Goal: Task Accomplishment & Management: Manage account settings

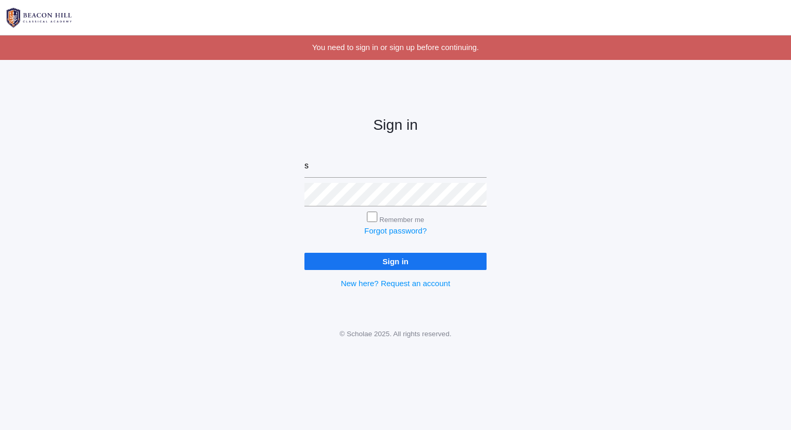
type input "[PERSON_NAME][EMAIL_ADDRESS][DOMAIN_NAME]"
click at [305, 252] on input "Sign in" at bounding box center [396, 260] width 182 height 17
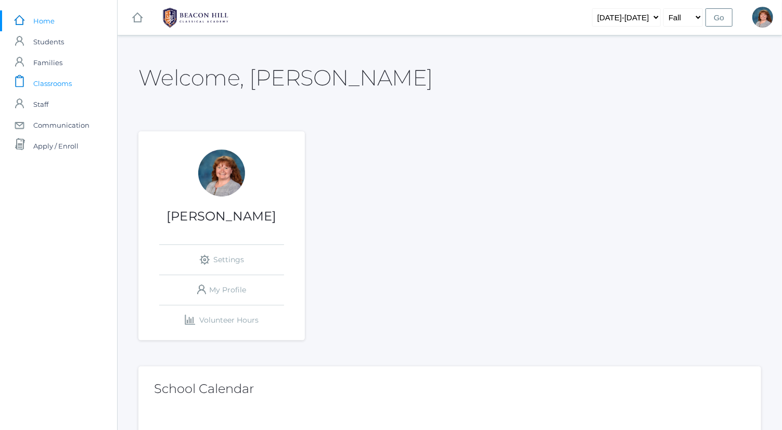
click at [84, 78] on link "icons/clipboard/plain Created with Sketch. Classrooms" at bounding box center [58, 83] width 117 height 21
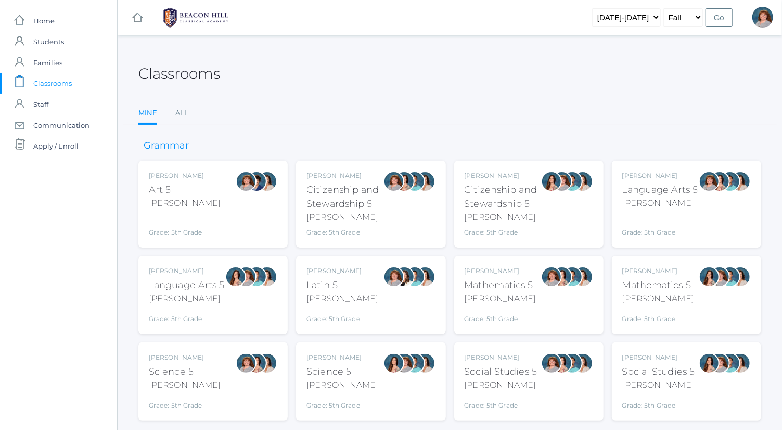
scroll to position [27, 0]
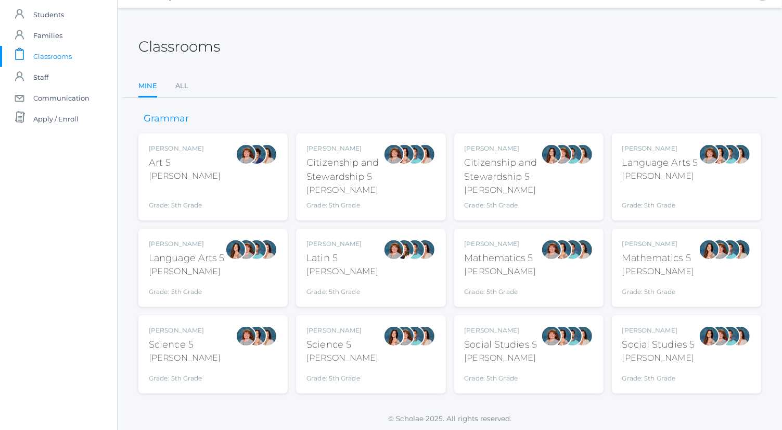
click at [694, 173] on div "Bence" at bounding box center [661, 176] width 76 height 12
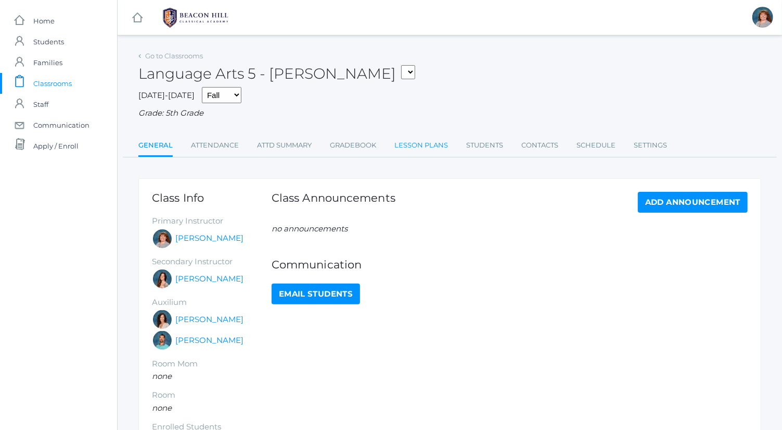
click at [399, 150] on link "Lesson Plans" at bounding box center [422, 145] width 54 height 21
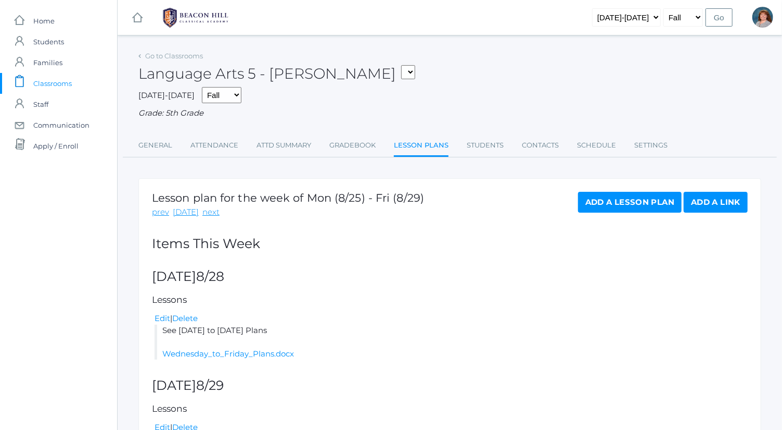
scroll to position [190, 0]
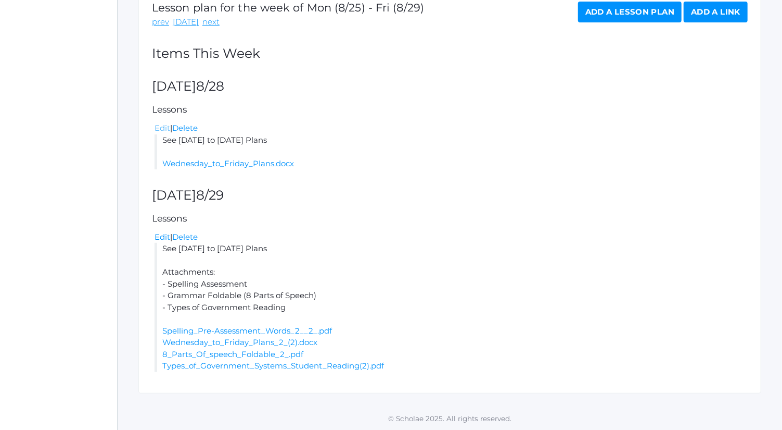
click at [161, 128] on link "Edit" at bounding box center [163, 128] width 16 height 10
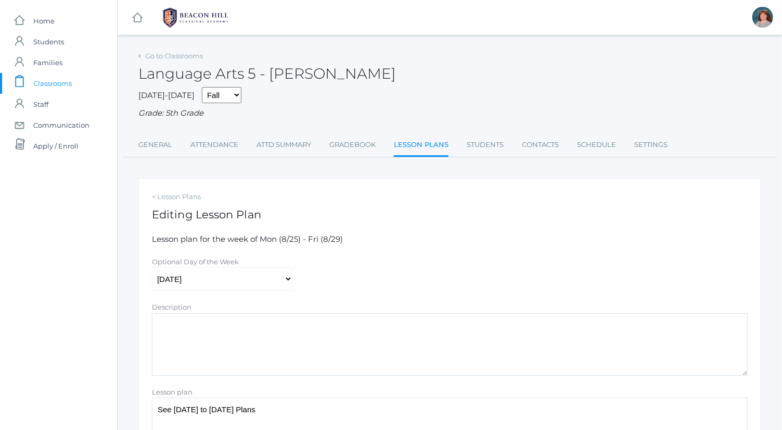
scroll to position [206, 0]
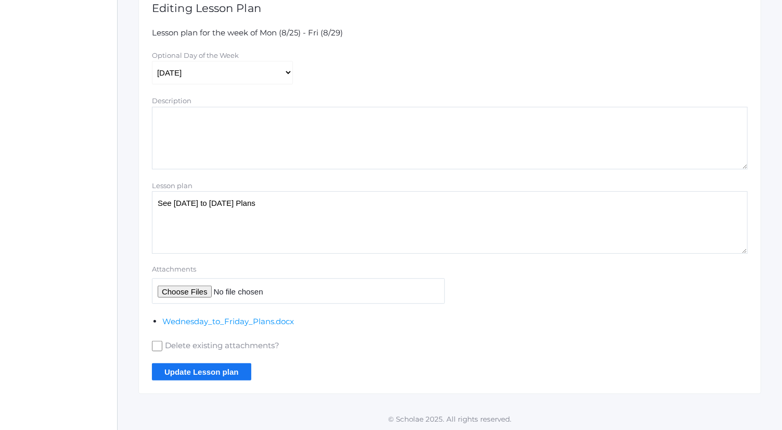
drag, startPoint x: 293, startPoint y: 203, endPoint x: 142, endPoint y: 216, distance: 152.1
click at [142, 216] on div "< Lesson Plans Editing Lesson Plan Lesson plan for the week of Mon (8/25) - Fri…" at bounding box center [449, 183] width 623 height 422
click at [238, 120] on textarea "Description" at bounding box center [450, 138] width 596 height 62
paste textarea "See [DATE] to [DATE] Plans"
type textarea "See [DATE] to [DATE] Plans"
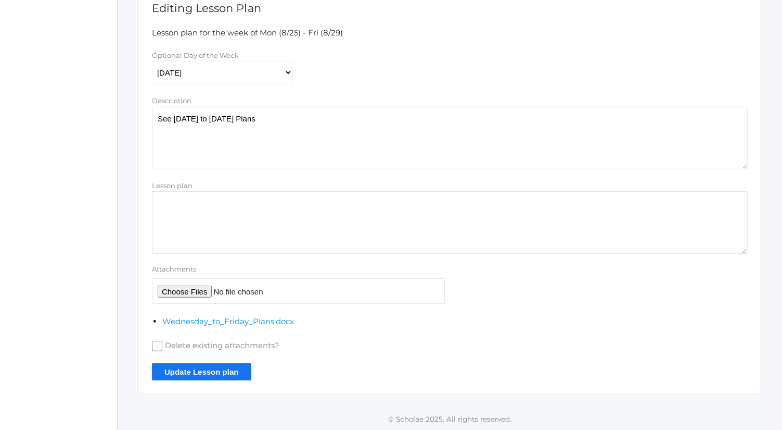
click at [238, 217] on textarea "See [DATE] to [DATE] Plans" at bounding box center [450, 222] width 596 height 62
type textarea "Attachments: Composition- All About Me Example and Rubric"
click at [198, 291] on input "Attachments" at bounding box center [298, 291] width 293 height 26
type input "C:\fakepath\3 Things Rubric.docx"
click at [214, 376] on input "Update Lesson plan" at bounding box center [201, 371] width 99 height 17
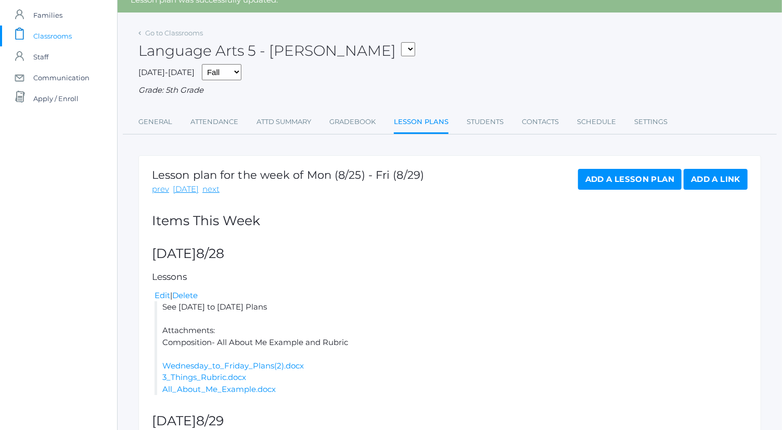
scroll to position [47, 0]
click at [180, 33] on link "Go to Classrooms" at bounding box center [174, 33] width 58 height 8
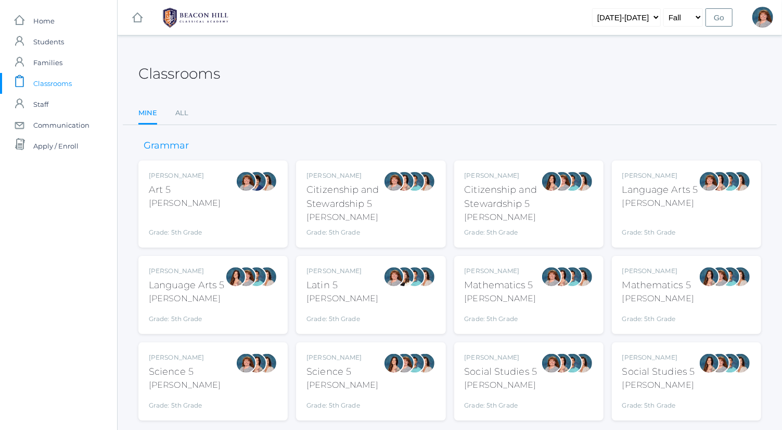
scroll to position [27, 0]
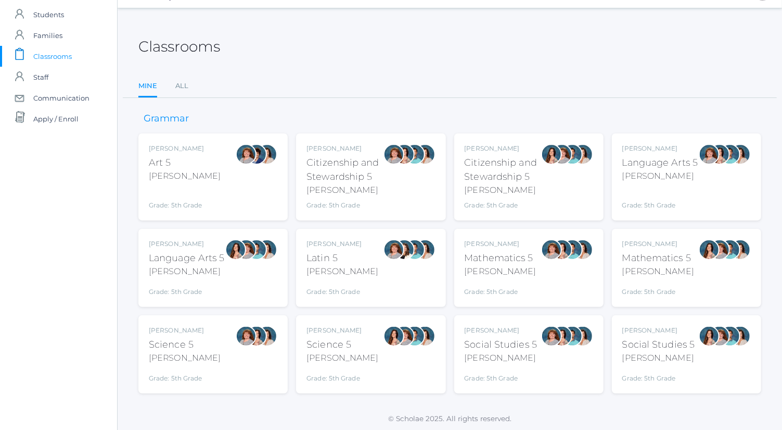
click at [197, 285] on div "Grade: 5th Grade" at bounding box center [187, 289] width 76 height 15
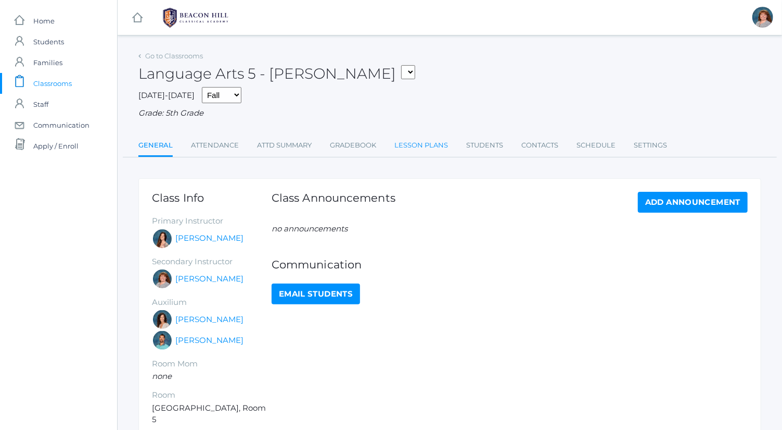
click at [414, 144] on link "Lesson Plans" at bounding box center [422, 145] width 54 height 21
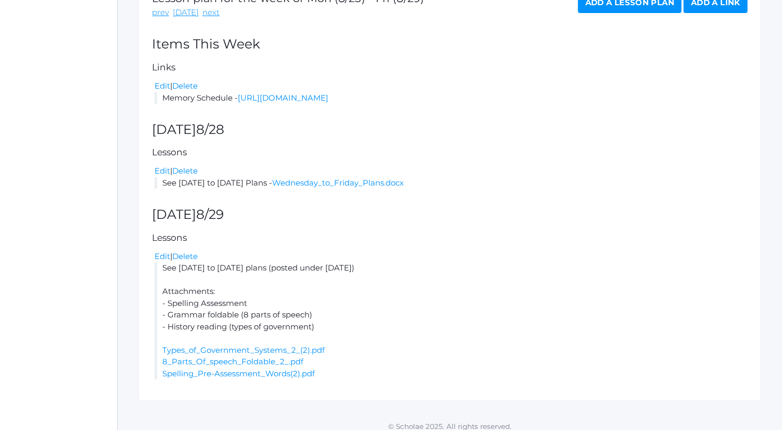
scroll to position [200, 0]
click at [166, 175] on link "Edit" at bounding box center [163, 170] width 16 height 10
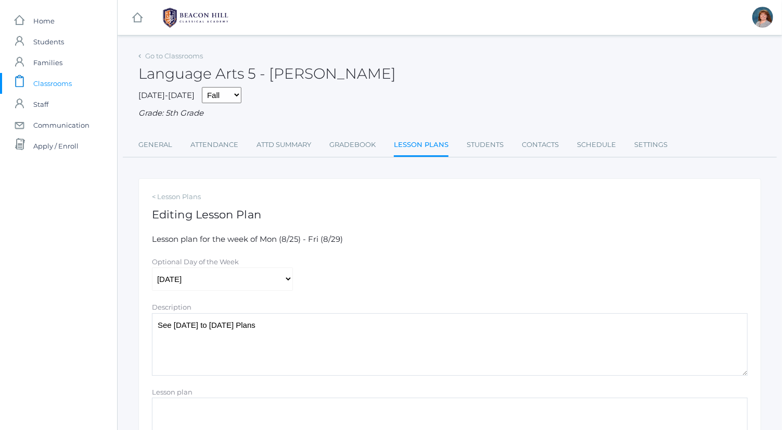
click at [251, 390] on div "Lesson plan" at bounding box center [450, 392] width 596 height 12
click at [258, 413] on textarea "Lesson plan" at bounding box center [450, 428] width 596 height 62
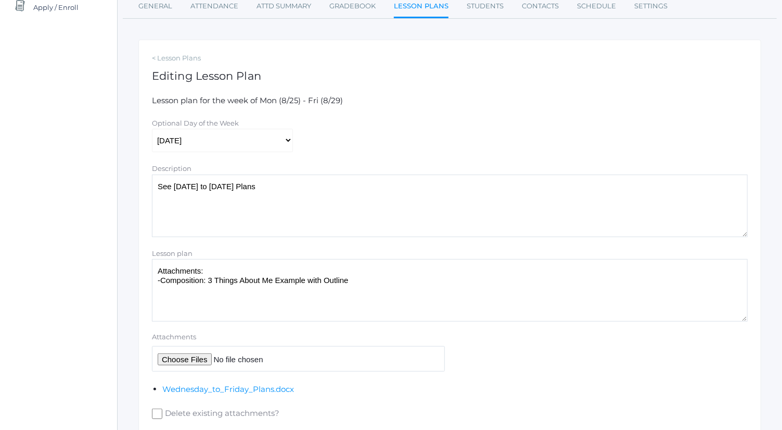
scroll to position [206, 0]
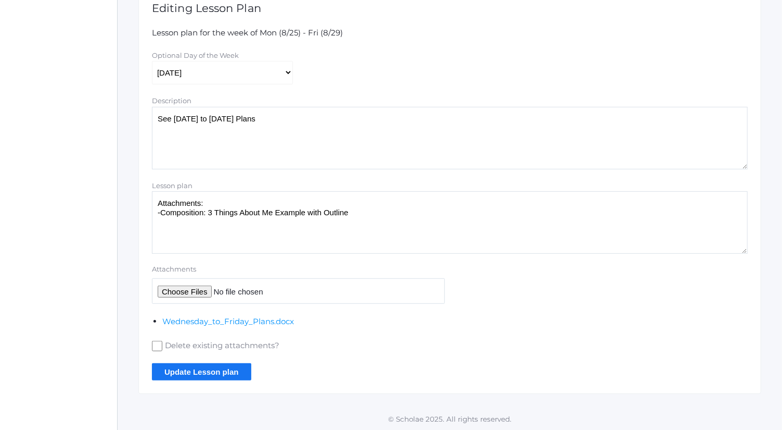
type textarea "Attachments: -Composition: 3 Things About Me Example with Outline"
click at [193, 297] on input "Attachments" at bounding box center [298, 291] width 293 height 26
type input "C:\fakepath\Three Things About Me.pdf"
click at [225, 358] on form "Lesson plan for the week of Mon (8/25) - Fri (8/29) Optional Day of the Week [D…" at bounding box center [450, 203] width 596 height 353
click at [229, 365] on input "Update Lesson plan" at bounding box center [201, 371] width 99 height 17
